Goal: Transaction & Acquisition: Purchase product/service

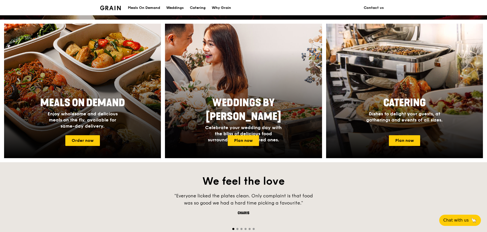
scroll to position [195, 0]
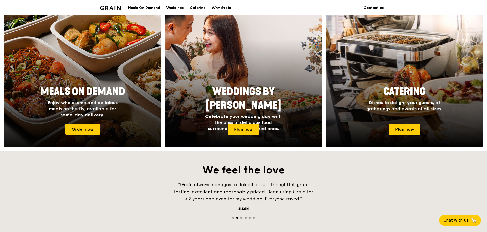
click at [121, 81] on div at bounding box center [82, 80] width 173 height 148
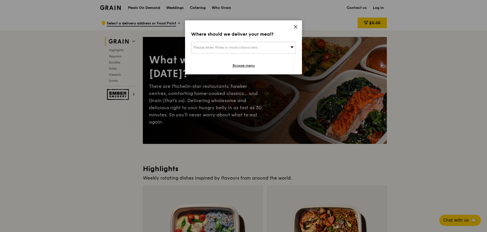
click at [269, 50] on div "Please enter three or more characters" at bounding box center [243, 48] width 105 height 12
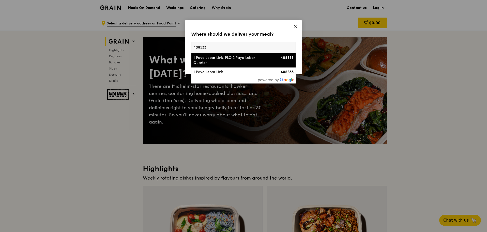
type input "408533"
click at [266, 58] on div "1 Paya Lebar Link, PLQ 2 Paya Lebar Quarter" at bounding box center [231, 60] width 75 height 10
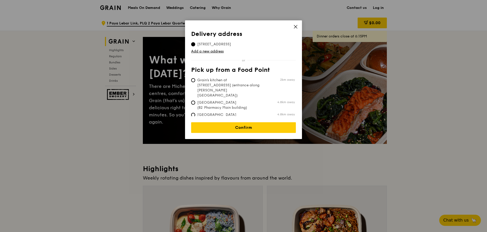
click at [294, 26] on icon at bounding box center [296, 26] width 5 height 5
